Goal: Communication & Community: Ask a question

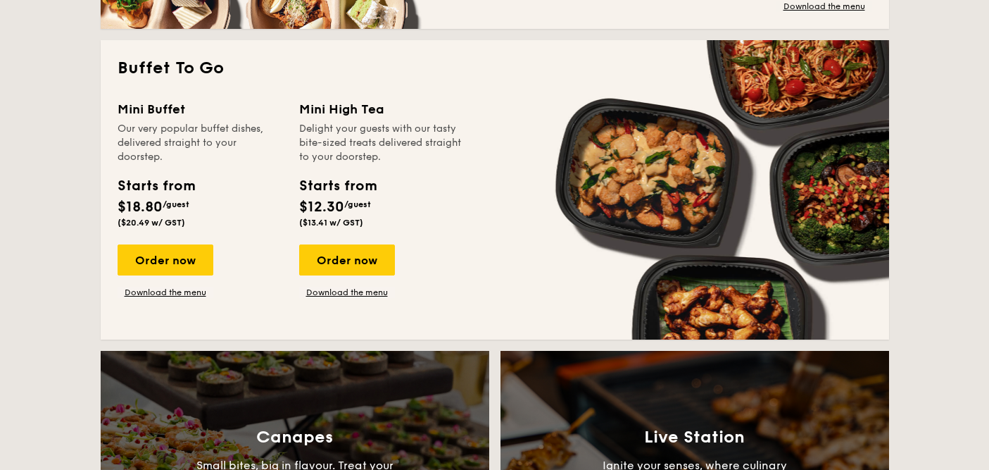
scroll to position [1218, 0]
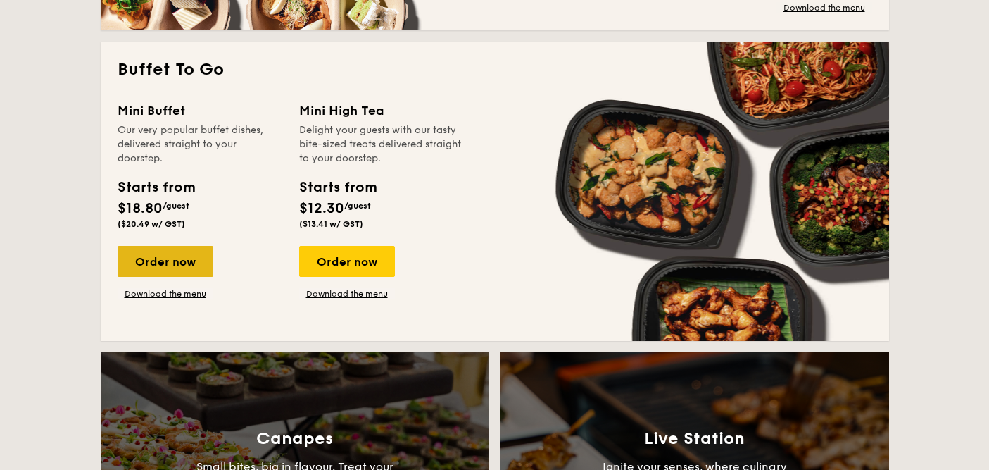
click at [189, 254] on div "Order now" at bounding box center [166, 261] width 96 height 31
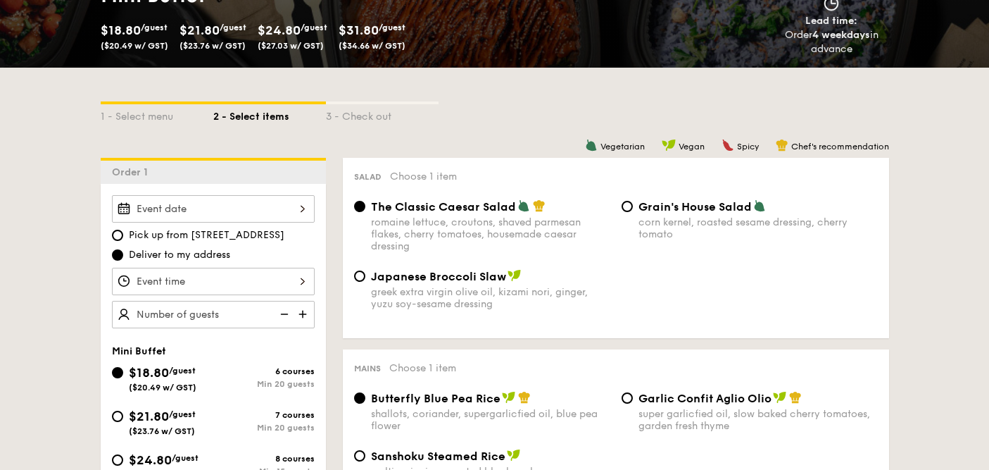
scroll to position [242, 0]
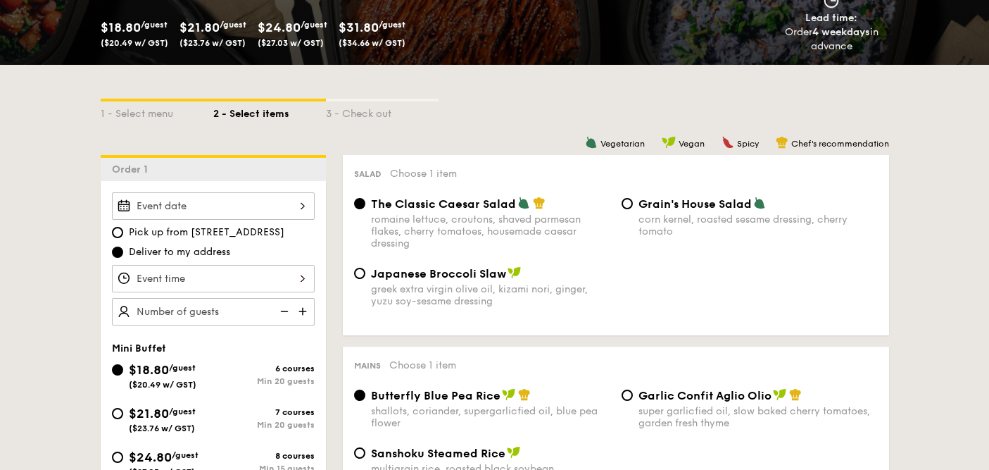
click at [280, 204] on div at bounding box center [213, 205] width 203 height 27
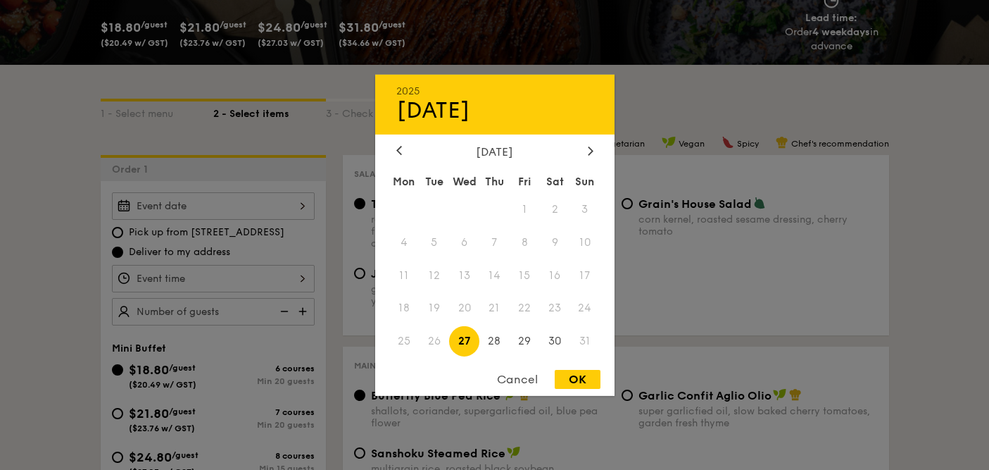
click at [203, 289] on div at bounding box center [494, 235] width 989 height 470
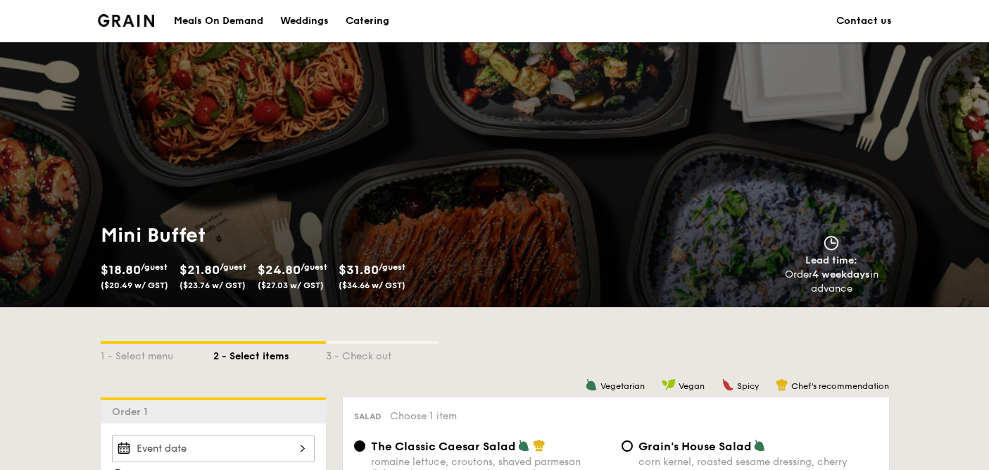
scroll to position [214, 0]
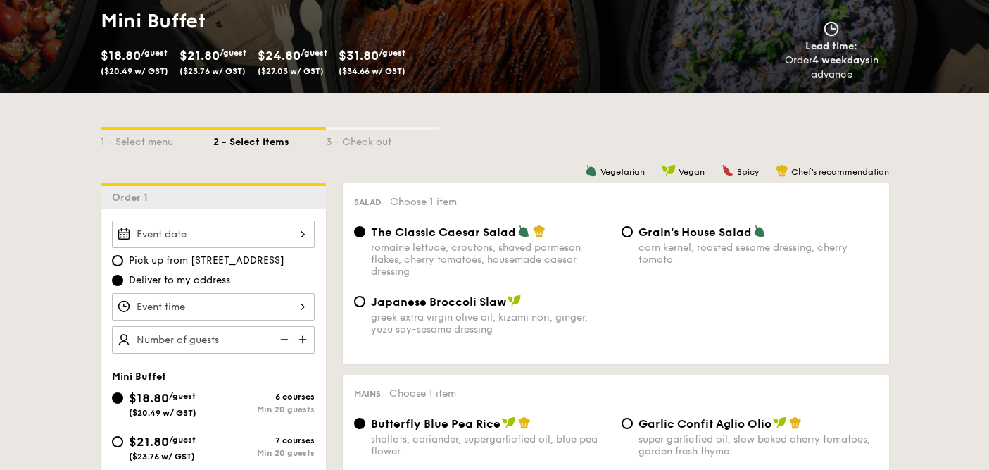
click at [194, 230] on div at bounding box center [213, 233] width 203 height 27
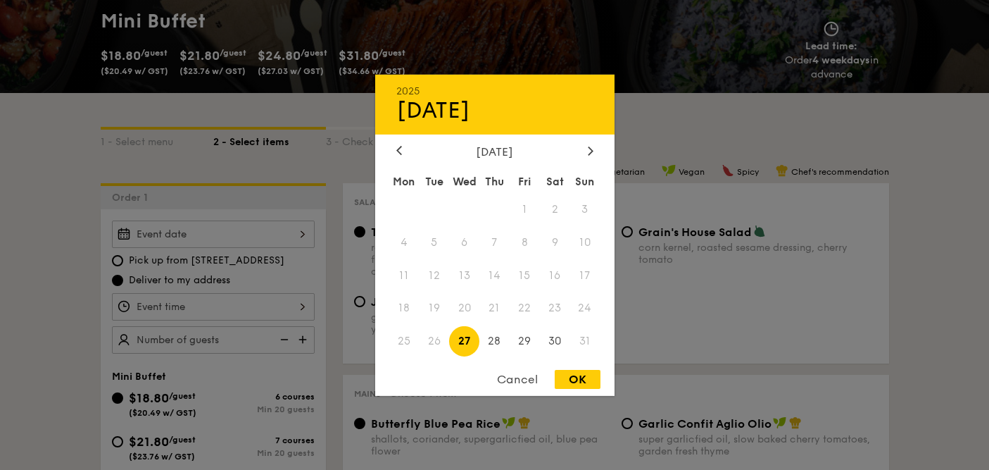
click at [435, 340] on span "26" at bounding box center [434, 341] width 30 height 30
click at [707, 276] on div at bounding box center [494, 235] width 989 height 470
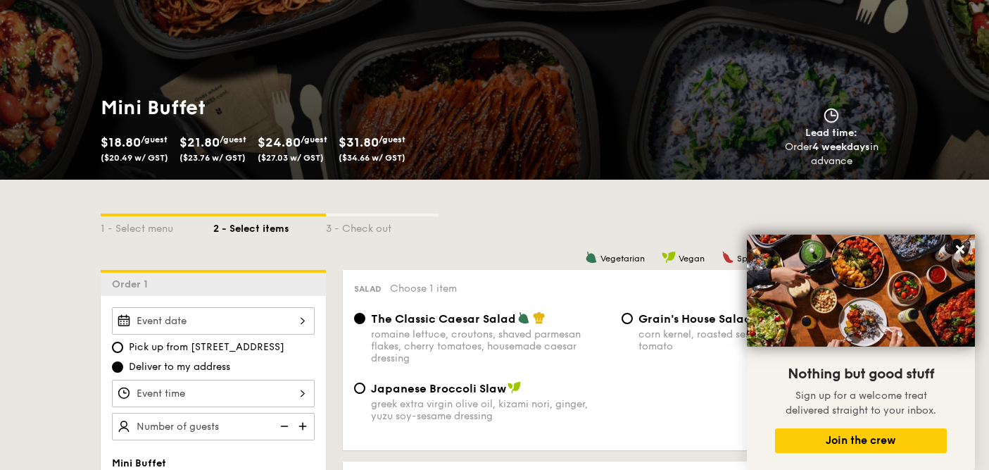
scroll to position [0, 0]
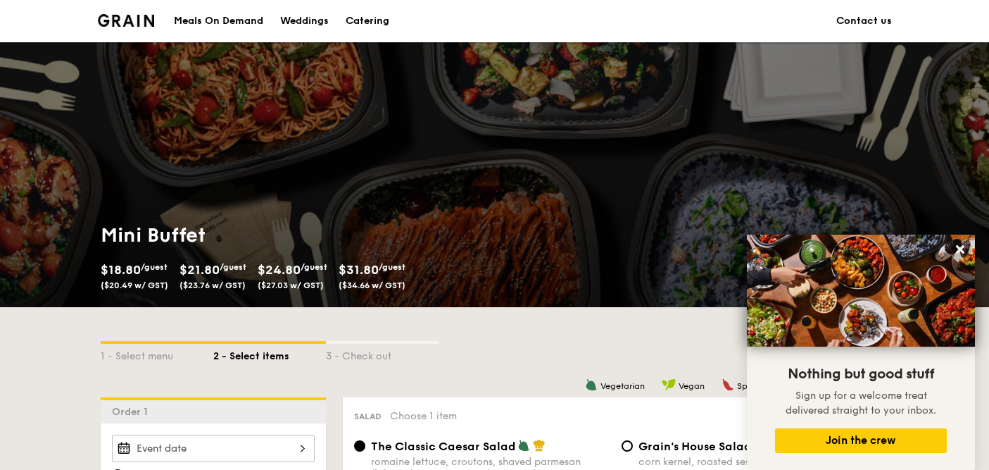
click at [807, 22] on link "Contact us" at bounding box center [865, 21] width 56 height 42
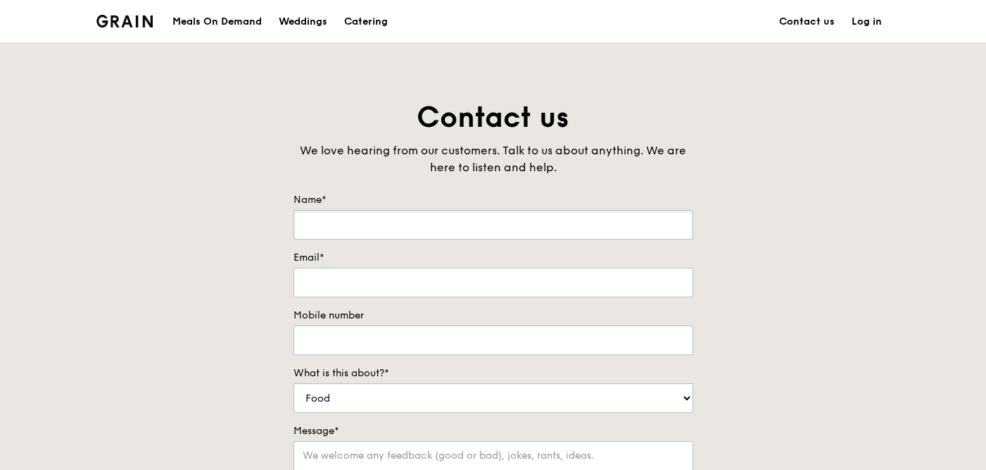
click at [455, 218] on input "Name*" at bounding box center [494, 225] width 400 height 30
drag, startPoint x: 212, startPoint y: 344, endPoint x: 211, endPoint y: 369, distance: 24.7
click at [211, 344] on div "Contact us We love hearing from our customers. Talk to us about anything. We ar…" at bounding box center [493, 393] width 986 height 589
click at [370, 229] on input "Name*" at bounding box center [494, 225] width 400 height 30
click at [735, 160] on div "Contact us We love hearing from our customers. Talk to us about anything. We ar…" at bounding box center [493, 393] width 986 height 589
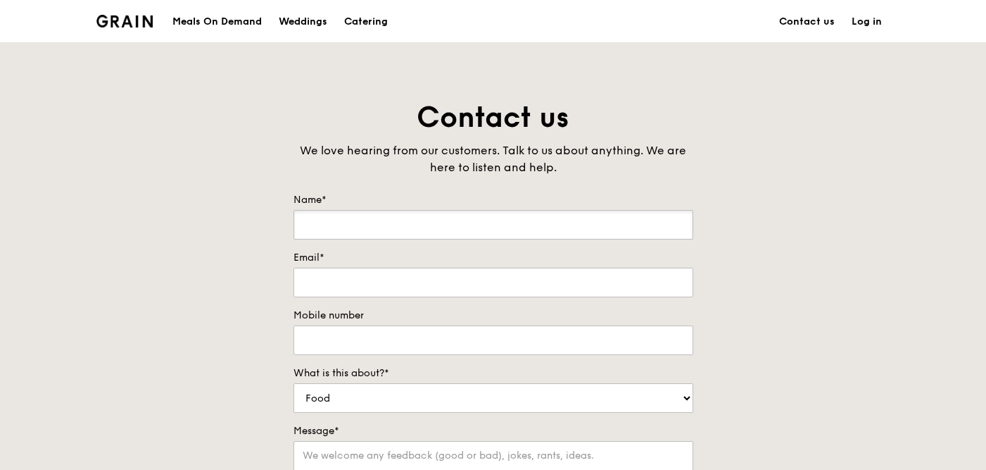
click at [345, 226] on input "Name*" at bounding box center [494, 225] width 400 height 30
type input "Bernadette Quah"
type input "quahbernadette@gmail.com"
type input "81579197"
click at [248, 364] on div "Contact us We love hearing from our customers. Talk to us about anything. We ar…" at bounding box center [493, 393] width 986 height 589
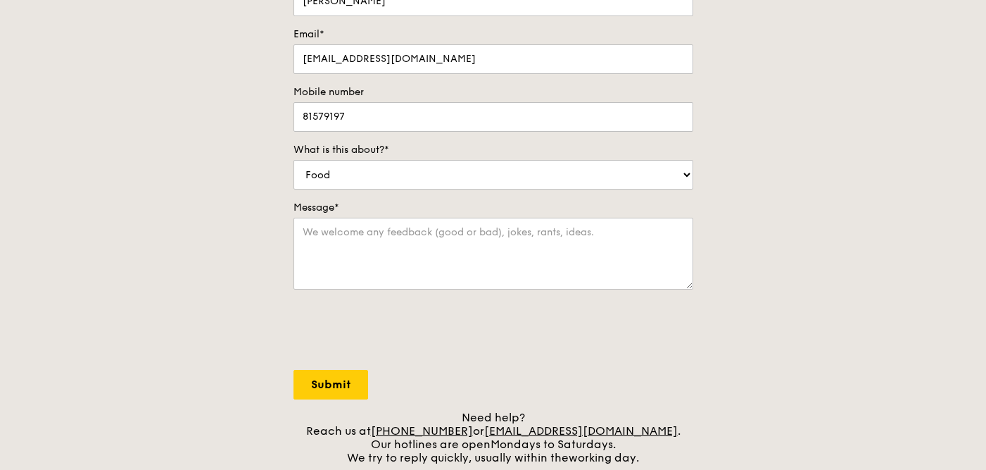
scroll to position [224, 0]
click at [371, 176] on select "Food Service Billing/Payment Catering Others" at bounding box center [494, 174] width 400 height 30
click at [349, 229] on textarea "Message*" at bounding box center [494, 253] width 400 height 72
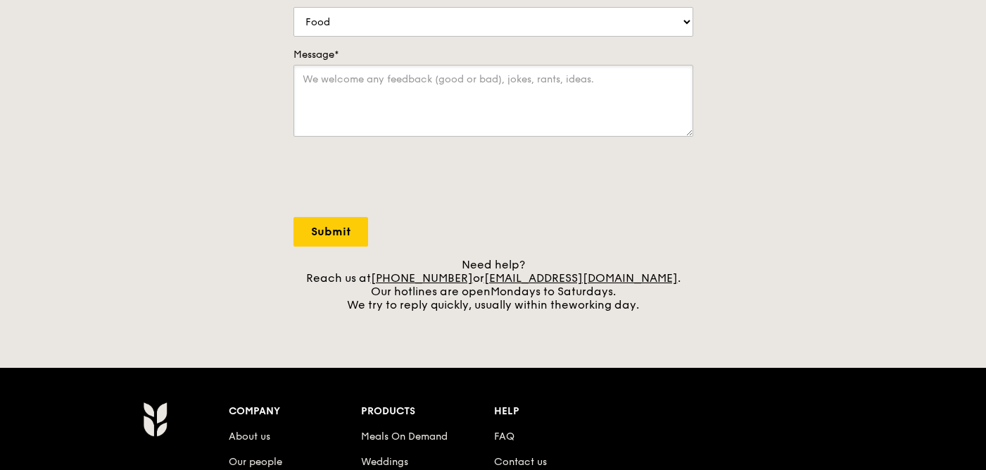
scroll to position [377, 0]
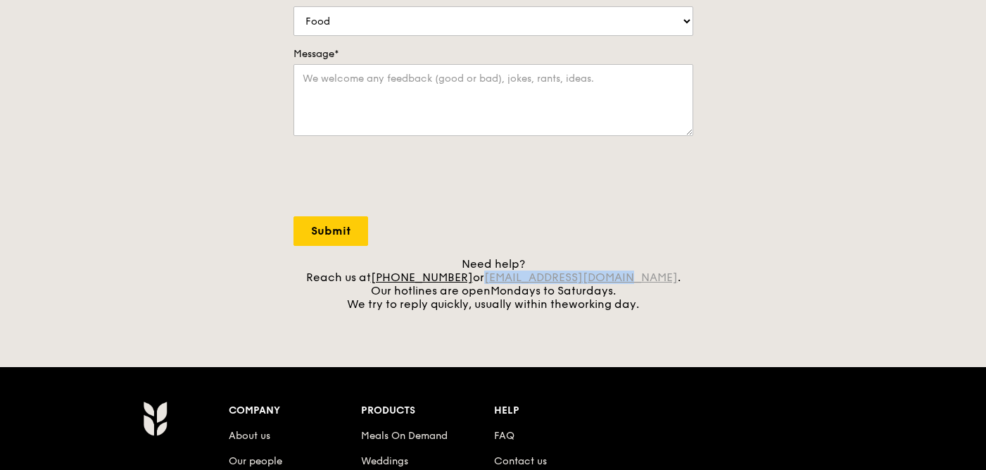
drag, startPoint x: 643, startPoint y: 279, endPoint x: 508, endPoint y: 275, distance: 135.3
click at [508, 275] on div "Need help? Reach us at +65 3163 5335 or concierge@grain.com.sg . Our hotlines a…" at bounding box center [494, 284] width 400 height 54
copy link "[EMAIL_ADDRESS][DOMAIN_NAME]"
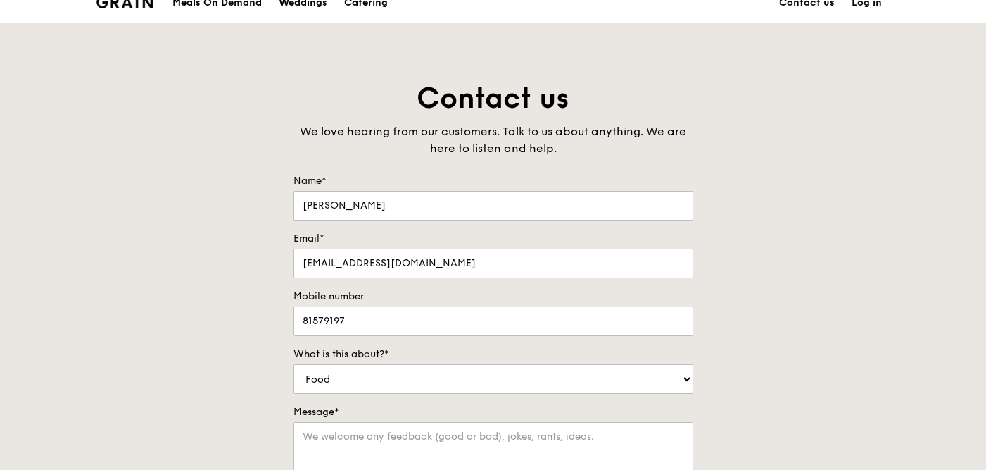
scroll to position [0, 0]
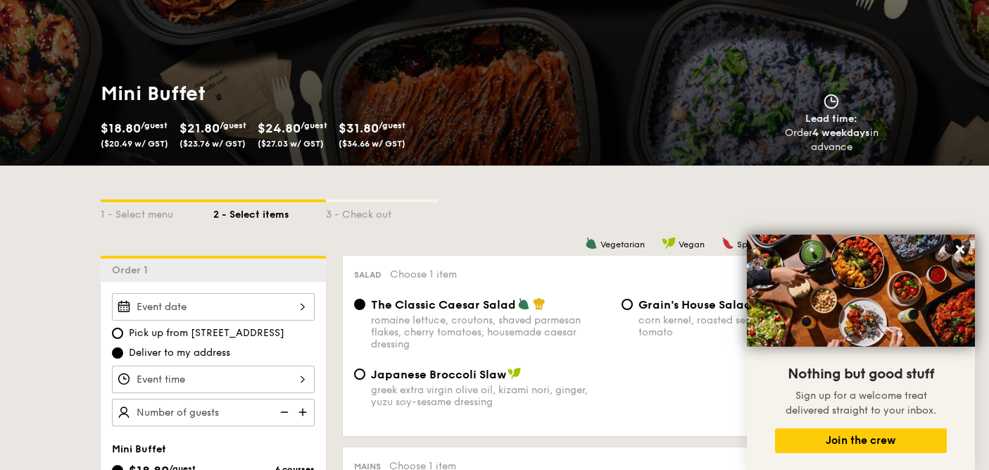
scroll to position [320, 0]
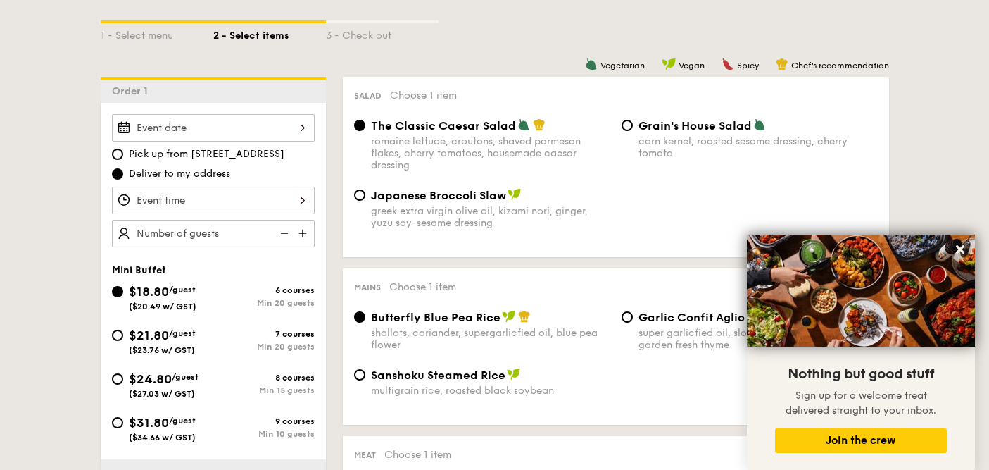
click at [184, 122] on div at bounding box center [213, 127] width 203 height 27
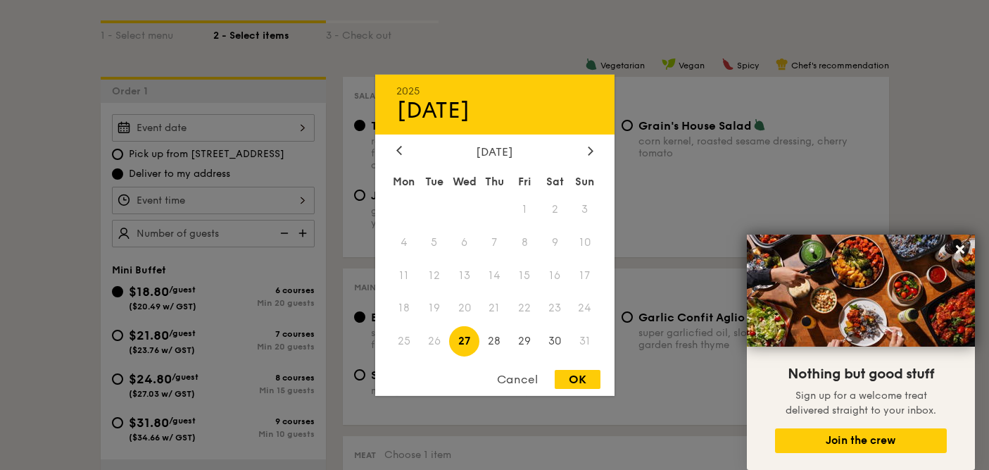
click at [429, 339] on span "26" at bounding box center [434, 341] width 30 height 30
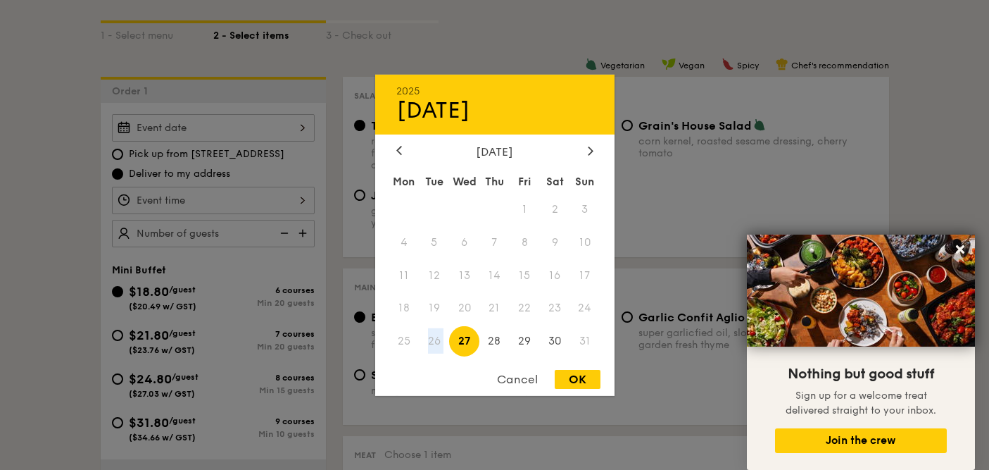
click at [429, 339] on span "26" at bounding box center [434, 341] width 30 height 30
click at [39, 232] on div at bounding box center [494, 235] width 989 height 470
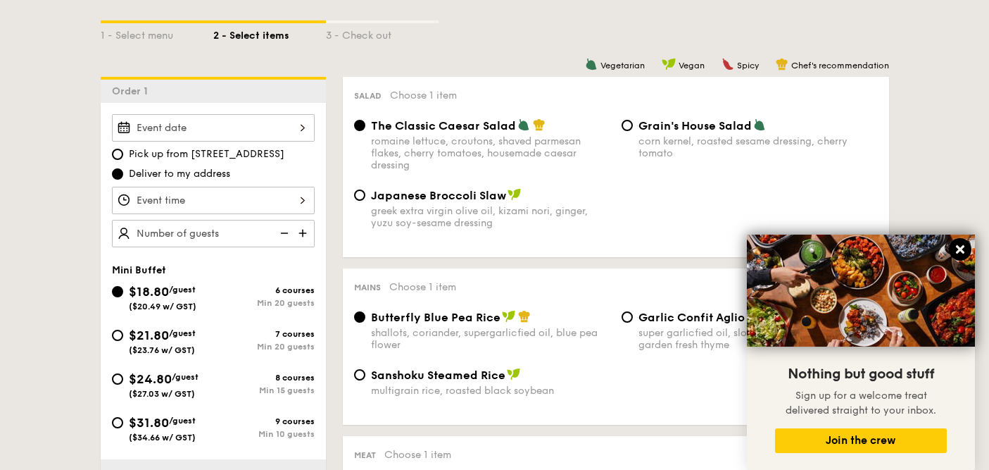
click at [963, 249] on icon at bounding box center [960, 249] width 13 height 13
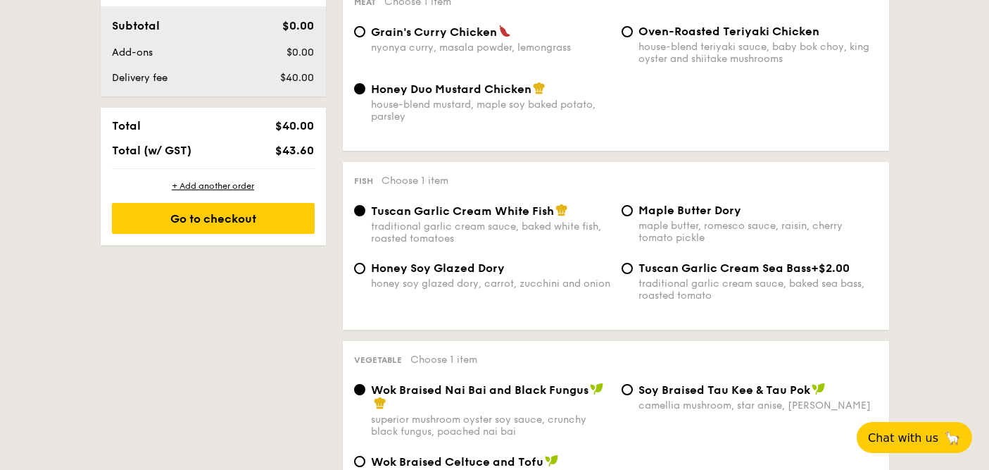
scroll to position [0, 0]
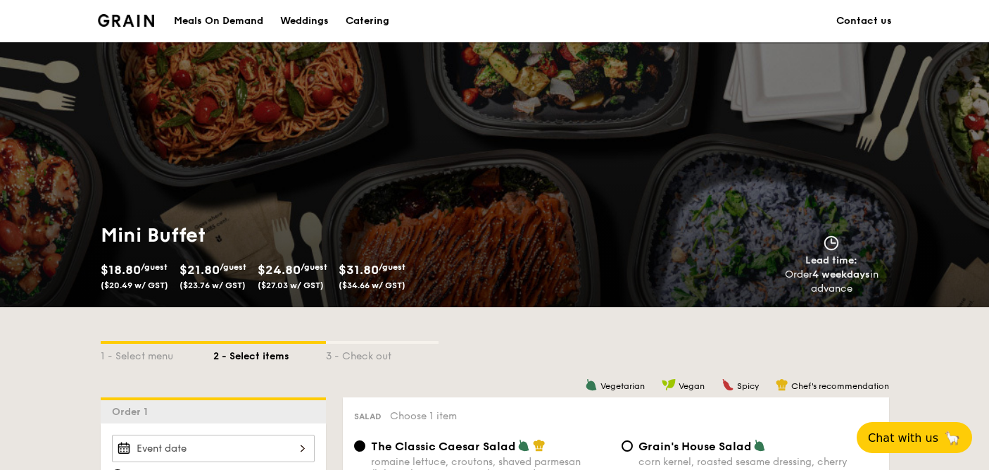
click at [868, 22] on link "Contact us" at bounding box center [865, 21] width 56 height 42
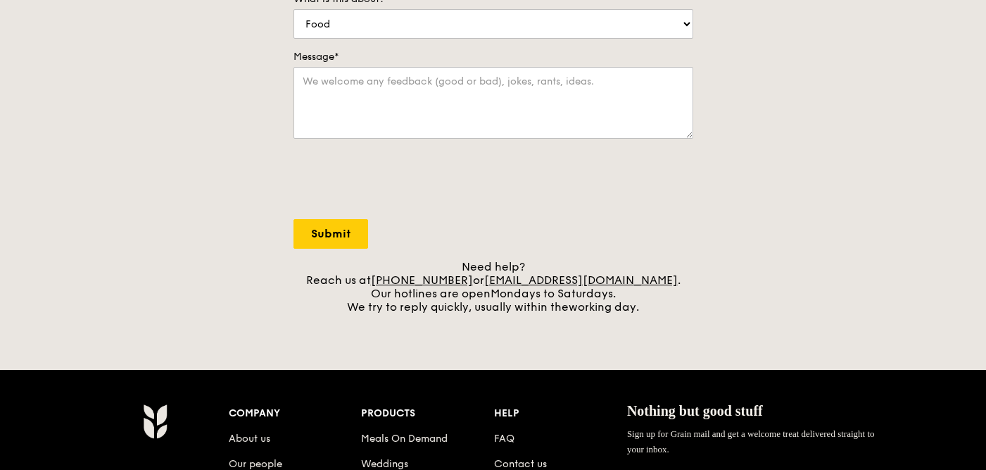
scroll to position [375, 0]
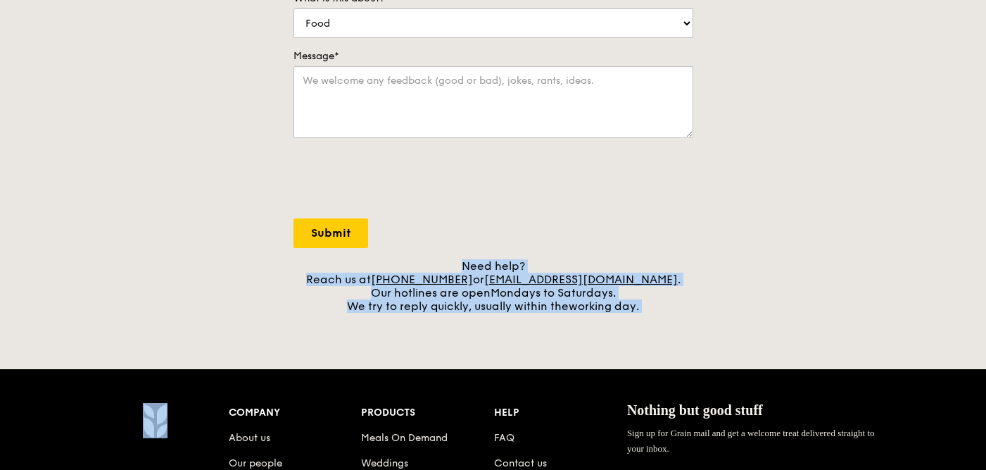
drag, startPoint x: 663, startPoint y: 327, endPoint x: 669, endPoint y: 210, distance: 117.1
click at [669, 210] on div "Grain logo Meals On Demand Weddings Catering Contact us Log in Contact us We lo…" at bounding box center [493, 192] width 986 height 1135
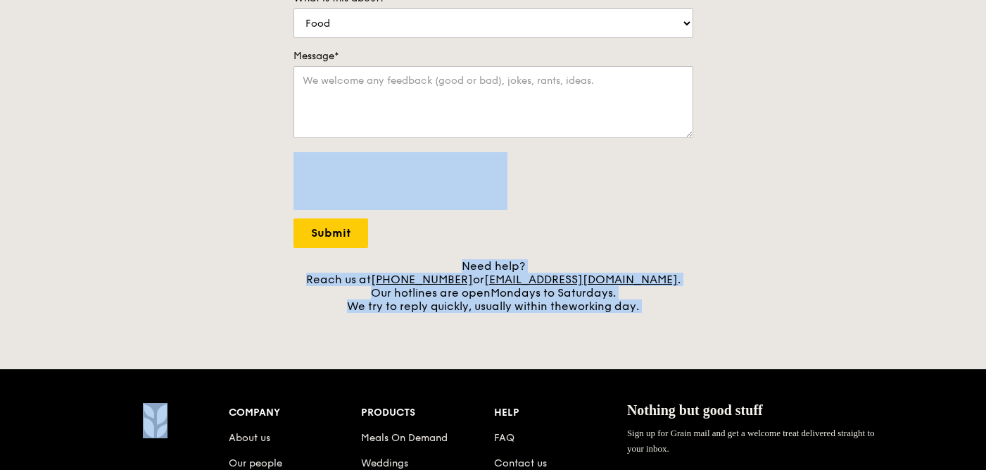
click at [669, 210] on form "Name* Email* Mobile number What is this about?* Food Service Billing/Payment Ca…" at bounding box center [494, 33] width 400 height 430
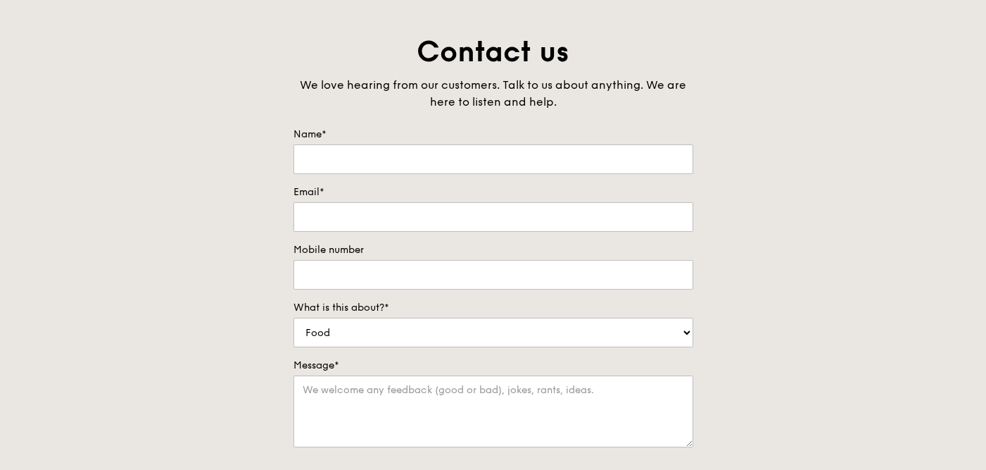
scroll to position [0, 0]
